Goal: Task Accomplishment & Management: Use online tool/utility

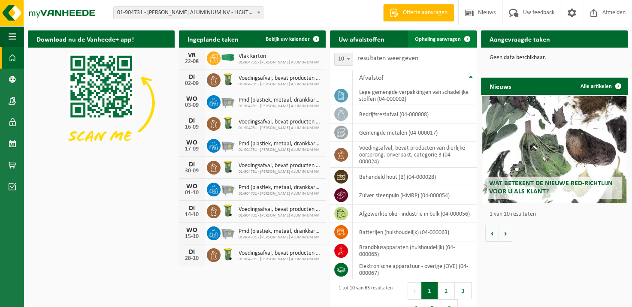
click at [438, 40] on span "Ophaling aanvragen" at bounding box center [438, 39] width 46 height 6
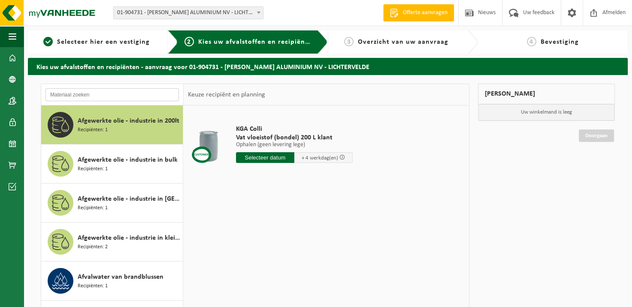
click at [151, 91] on input "text" at bounding box center [111, 94] width 133 height 13
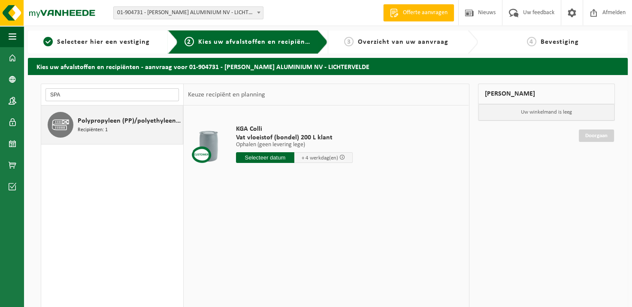
type input "SPA"
click at [106, 131] on span "Recipiënten: 1" at bounding box center [93, 130] width 30 height 8
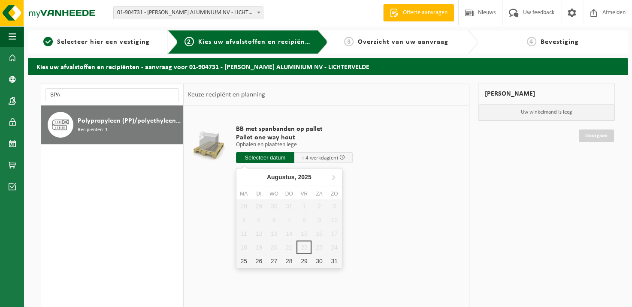
click at [273, 158] on input "text" at bounding box center [265, 157] width 58 height 11
click at [239, 257] on div "25" at bounding box center [243, 261] width 15 height 14
type input "Van 2025-08-25"
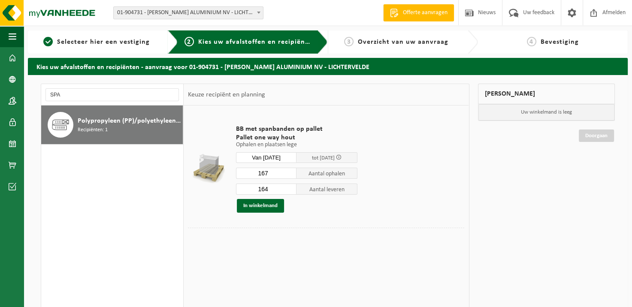
drag, startPoint x: 287, startPoint y: 173, endPoint x: 249, endPoint y: 174, distance: 37.8
click at [249, 174] on input "167" at bounding box center [266, 173] width 61 height 11
type input "1"
type input "20"
click at [272, 186] on input "164" at bounding box center [266, 189] width 61 height 11
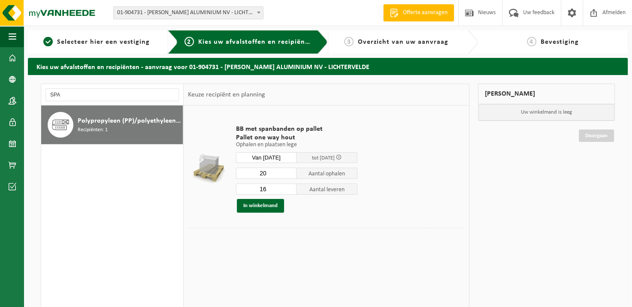
type input "1"
type input "20"
click at [265, 202] on button "In winkelmand" at bounding box center [260, 206] width 47 height 14
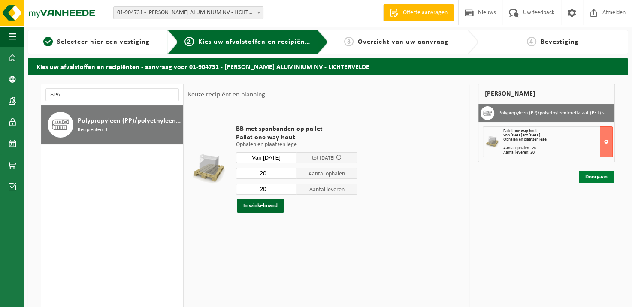
click at [601, 177] on link "Doorgaan" at bounding box center [596, 177] width 35 height 12
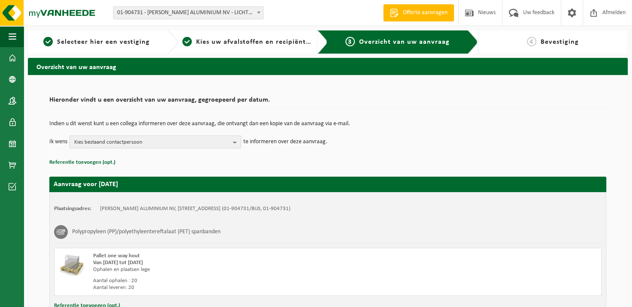
click at [199, 139] on span "Kies bestaand contactpersoon" at bounding box center [151, 142] width 155 height 13
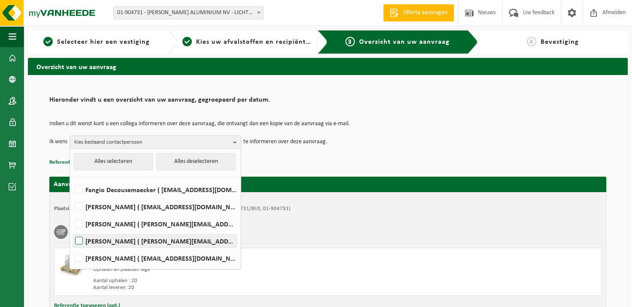
click at [109, 235] on label "[PERSON_NAME] ( [PERSON_NAME][EMAIL_ADDRESS][DOMAIN_NAME] )" at bounding box center [154, 241] width 163 height 13
click at [72, 230] on input "[PERSON_NAME] ( [PERSON_NAME][EMAIL_ADDRESS][DOMAIN_NAME] )" at bounding box center [72, 230] width 0 height 0
checkbox input "true"
click at [504, 133] on td "Indien u dit wenst kunt u een collega informeren over deze aanvraag, die ontvan…" at bounding box center [327, 128] width 557 height 15
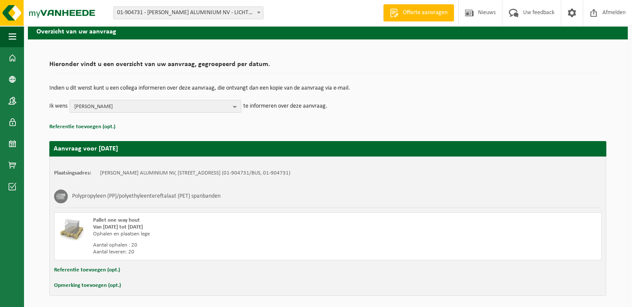
scroll to position [67, 0]
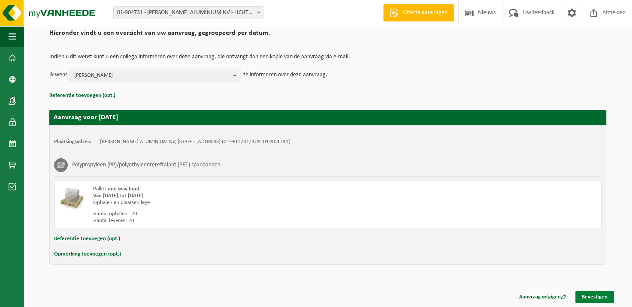
click at [602, 292] on link "Bevestigen" at bounding box center [594, 297] width 39 height 12
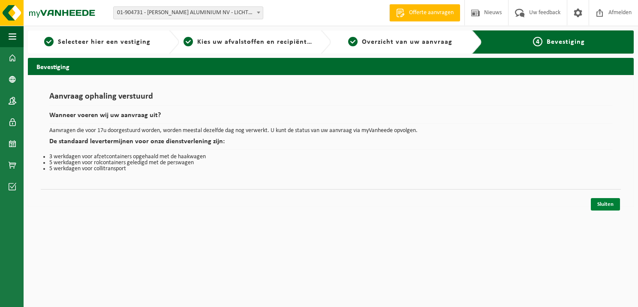
click at [607, 199] on link "Sluiten" at bounding box center [605, 204] width 29 height 12
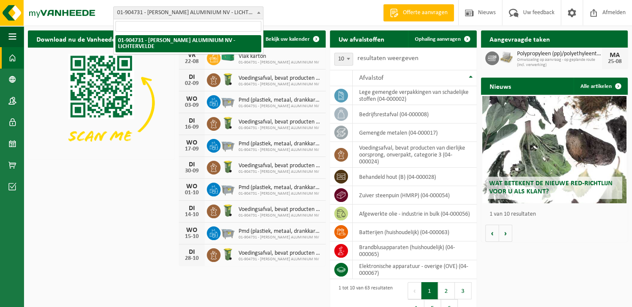
click at [261, 10] on span at bounding box center [258, 12] width 9 height 11
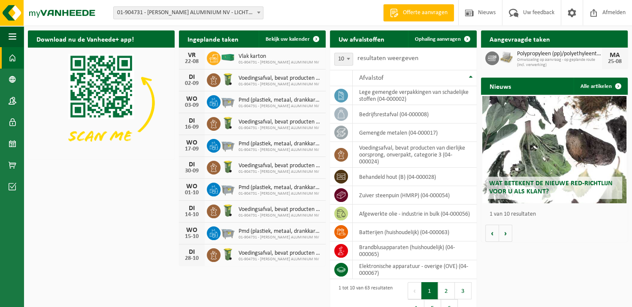
click at [301, 19] on div "Vestiging: 01-904731 - REMI CLAEYS ALUMINIUM NV - LICHTERVELDE 01-904731 - REMI…" at bounding box center [316, 13] width 632 height 26
click at [614, 18] on span "Afmelden" at bounding box center [613, 12] width 27 height 25
